Goal: Register for event/course

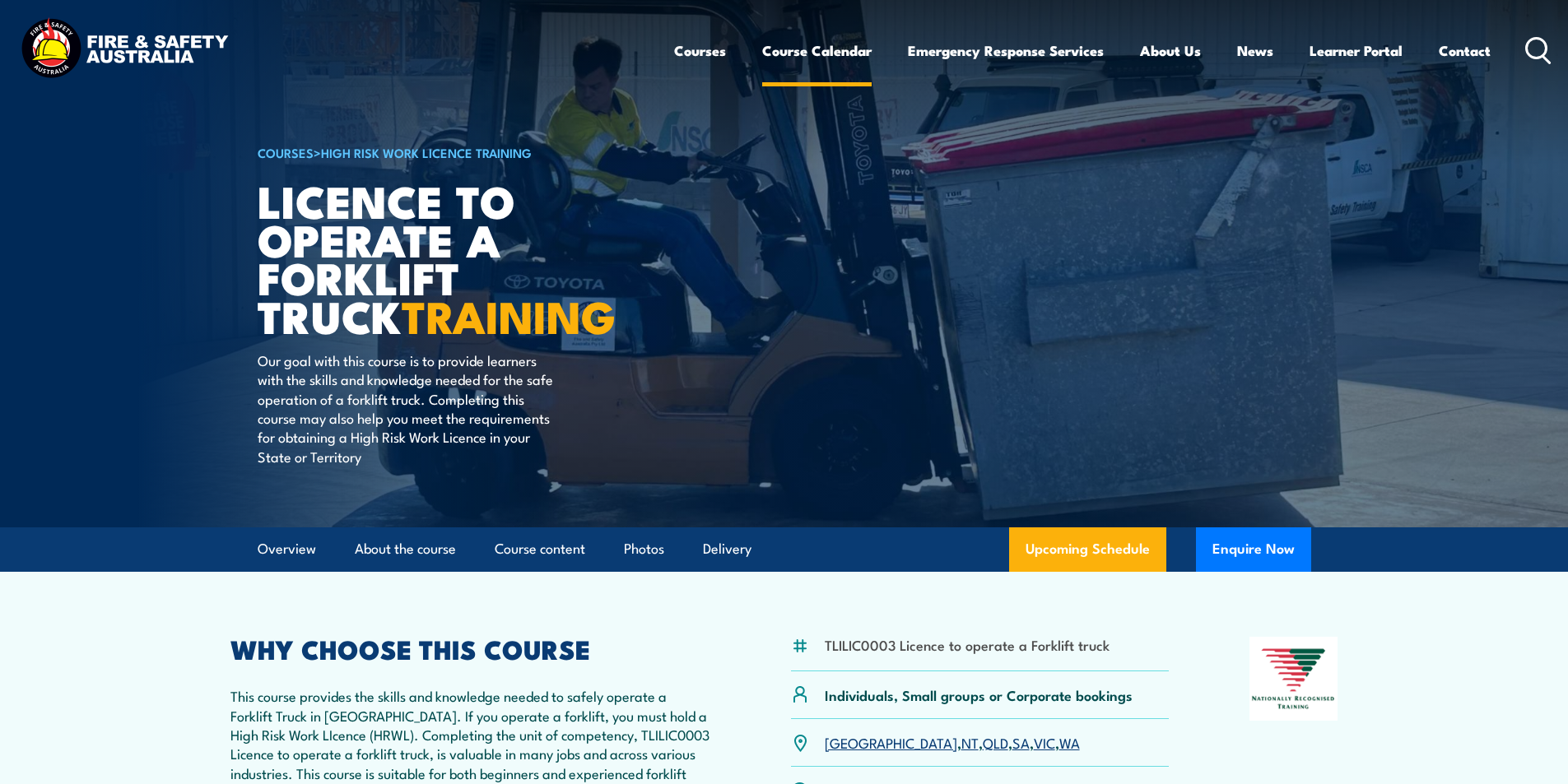
click at [839, 53] on link "Course Calendar" at bounding box center [816, 51] width 109 height 44
